Goal: Navigation & Orientation: Find specific page/section

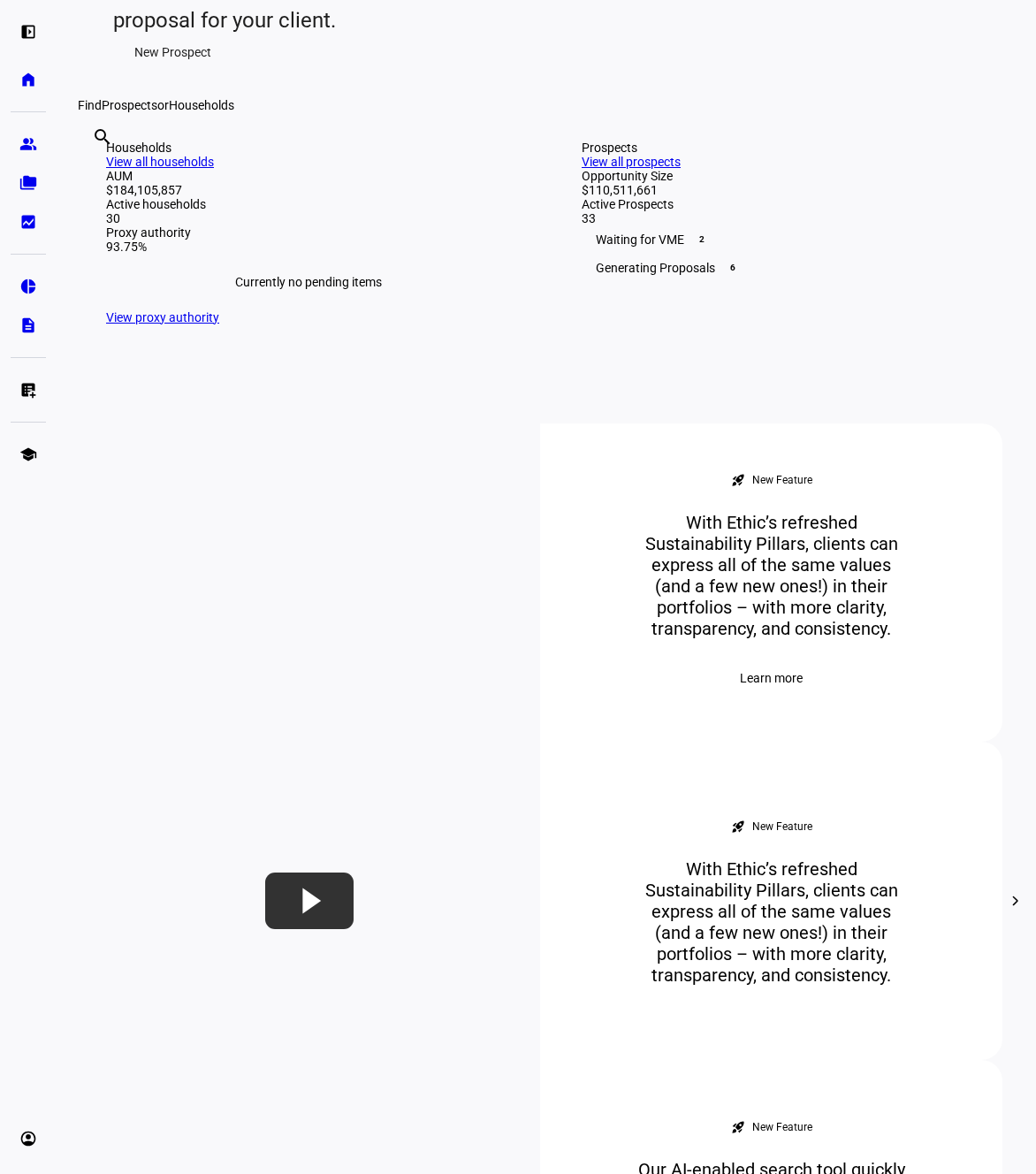
scroll to position [392, 0]
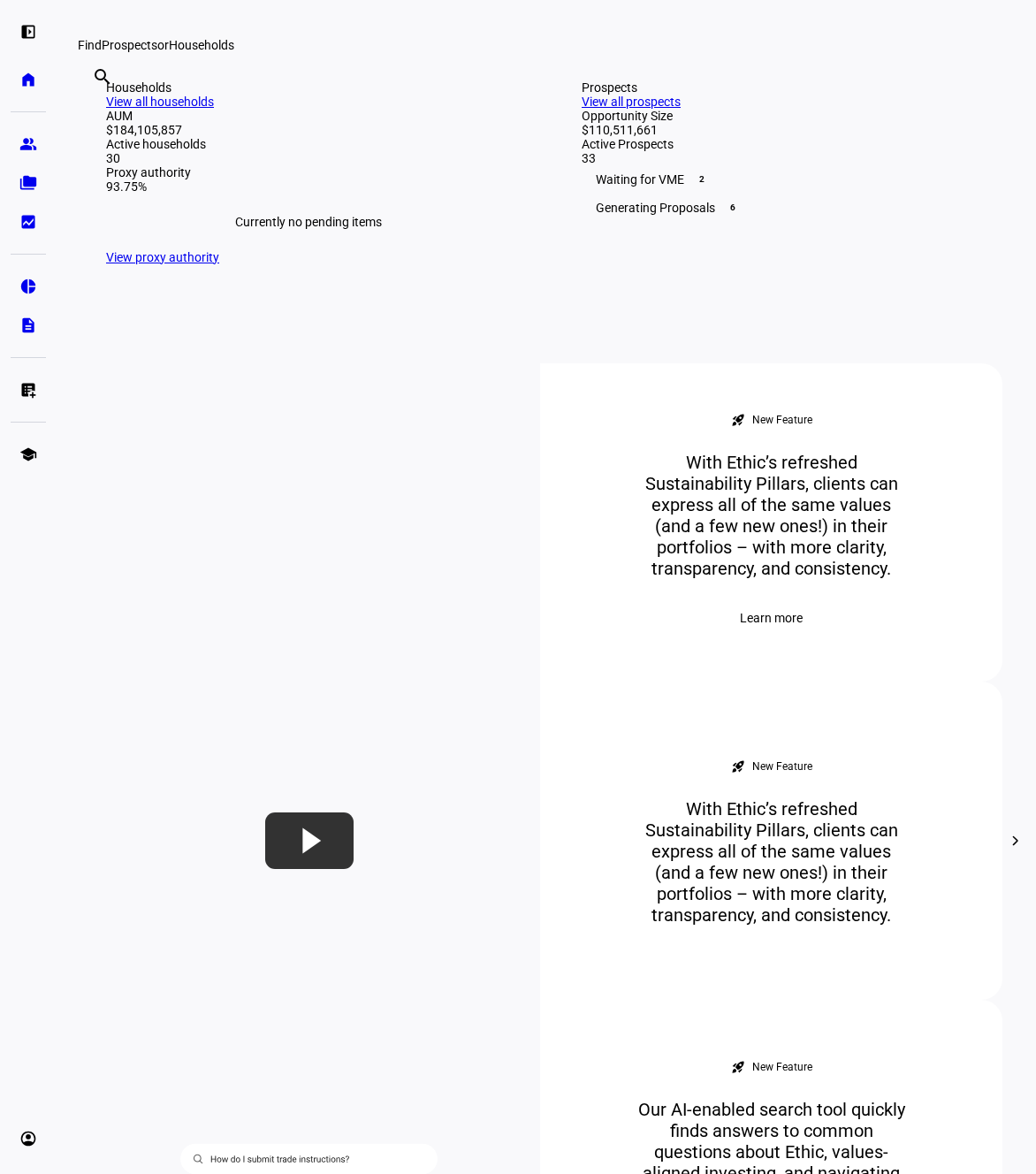
click at [681, 109] on link "View all prospects" at bounding box center [631, 101] width 99 height 14
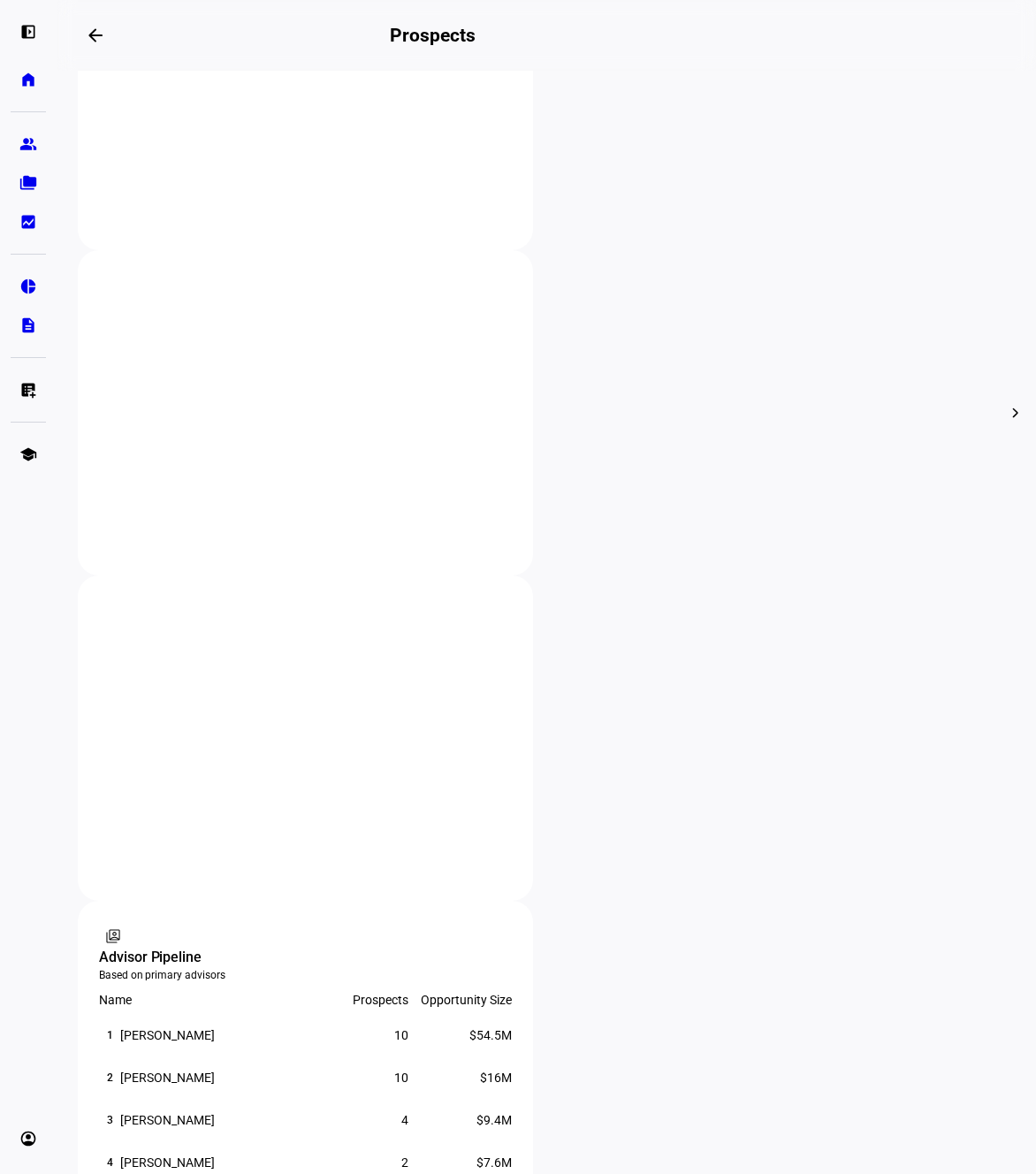
scroll to position [492, 0]
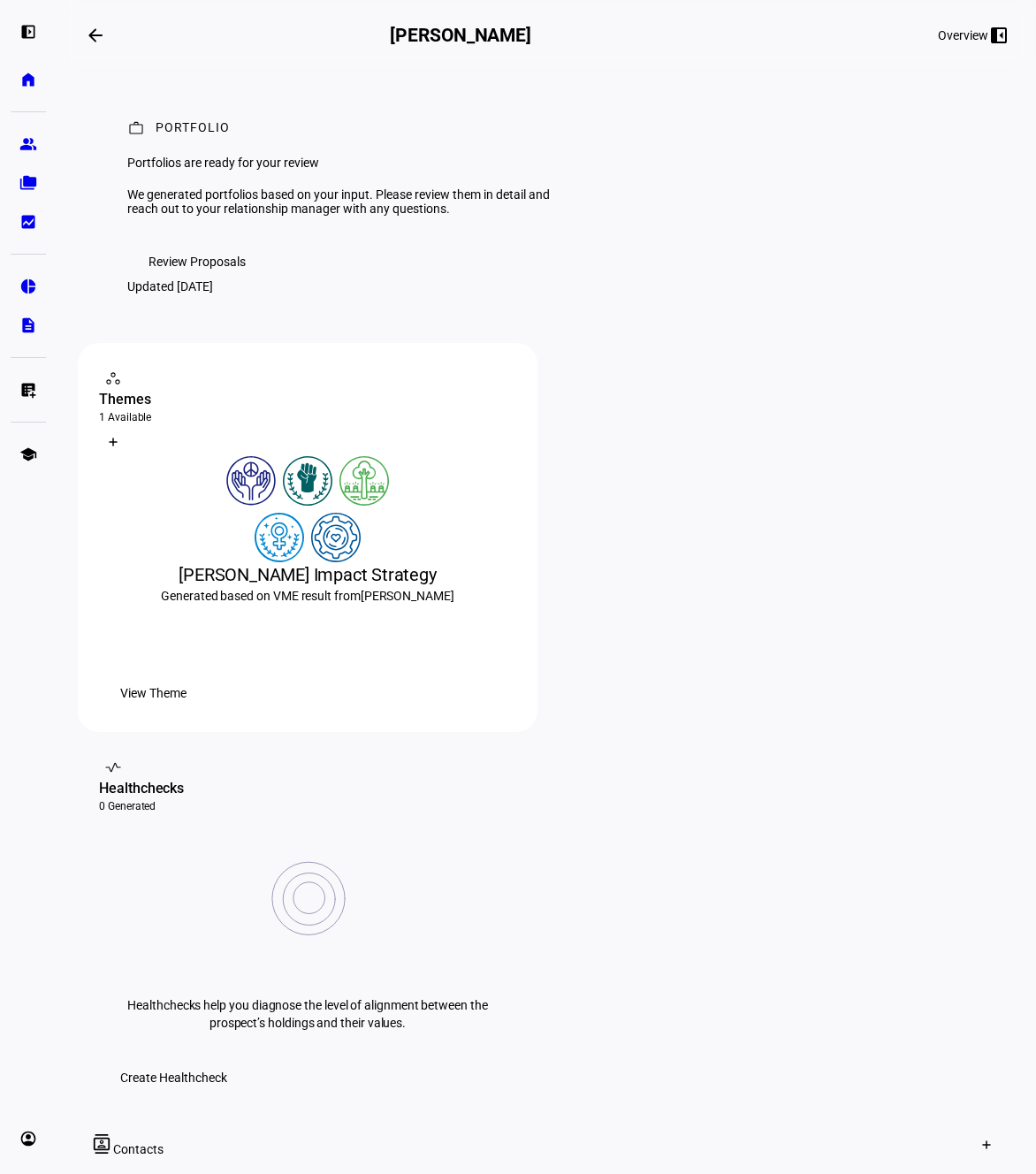
click at [106, 37] on mat-icon "arrow_backwards" at bounding box center [95, 35] width 21 height 21
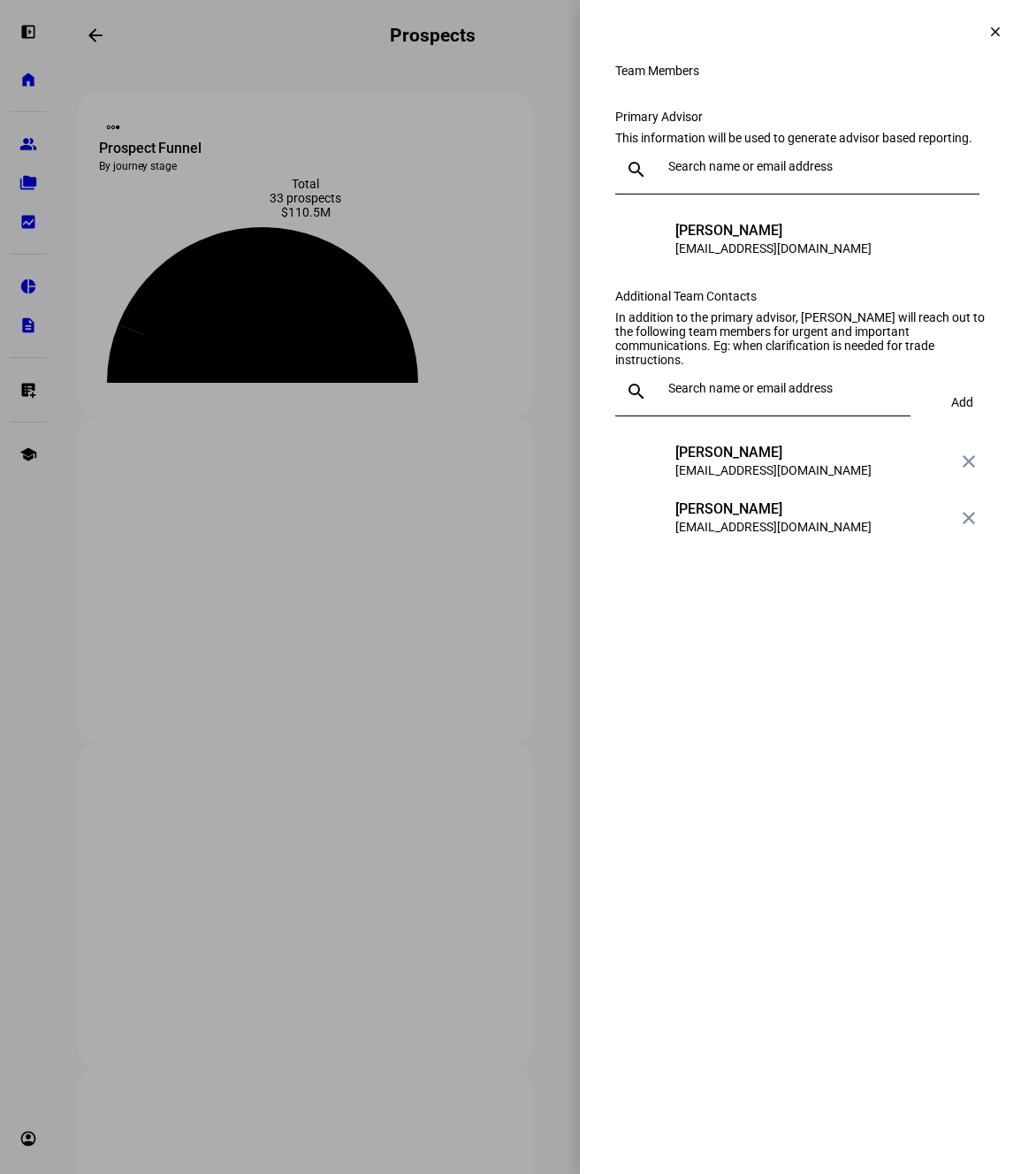
click at [982, 32] on span at bounding box center [995, 32] width 42 height 42
